Goal: Information Seeking & Learning: Understand process/instructions

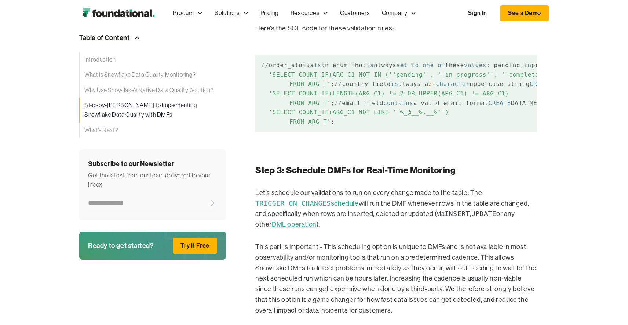
scroll to position [1585, 0]
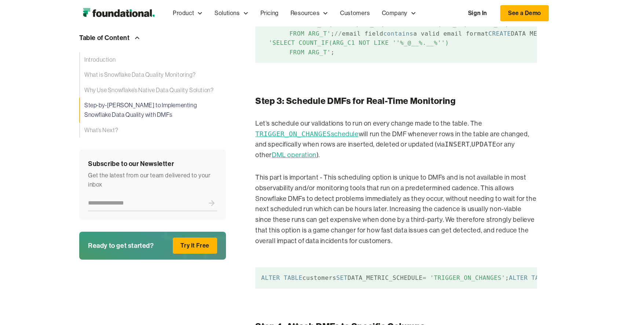
scroll to position [1670, 0]
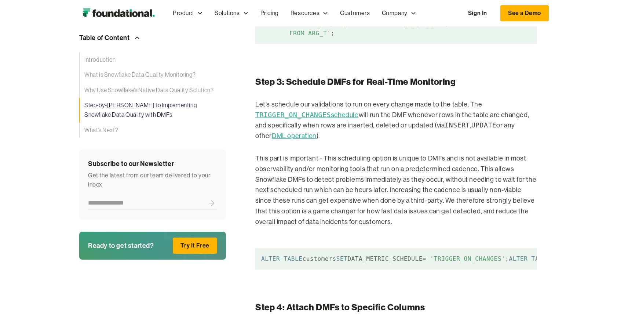
click at [349, 44] on code "/ / order_status is an enum that is always set to one of these values : pending…" at bounding box center [396, 4] width 282 height 77
click at [333, 44] on code "/ / order_status is an enum that is always set to one of these values : pending…" at bounding box center [396, 4] width 282 height 77
click at [303, 44] on code "/ / order_status is an enum that is always set to one of these values : pending…" at bounding box center [396, 4] width 282 height 77
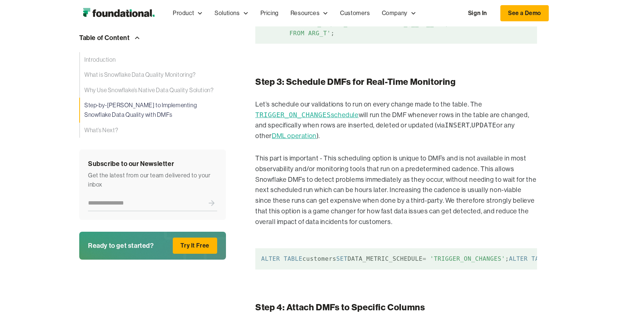
click at [303, 44] on code "/ / order_status is an enum that is always set to one of these values : pending…" at bounding box center [396, 4] width 282 height 77
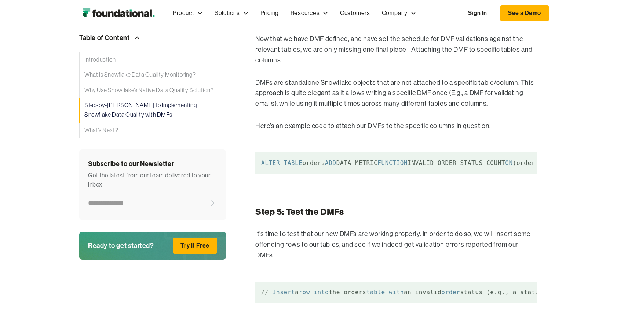
scroll to position [1961, 0]
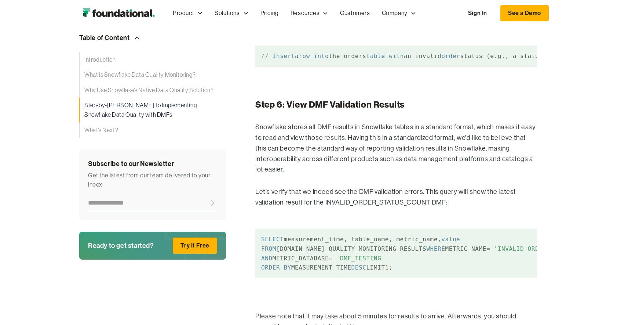
scroll to position [2198, 0]
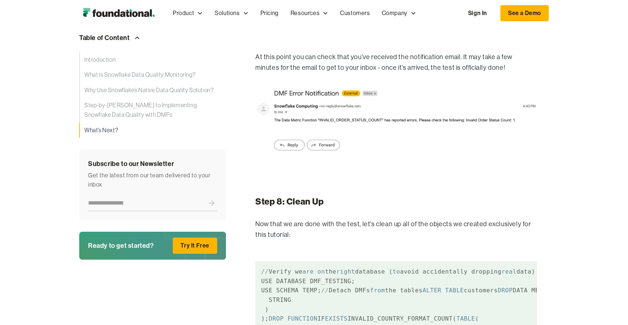
scroll to position [3288, 0]
